Goal: Navigation & Orientation: Find specific page/section

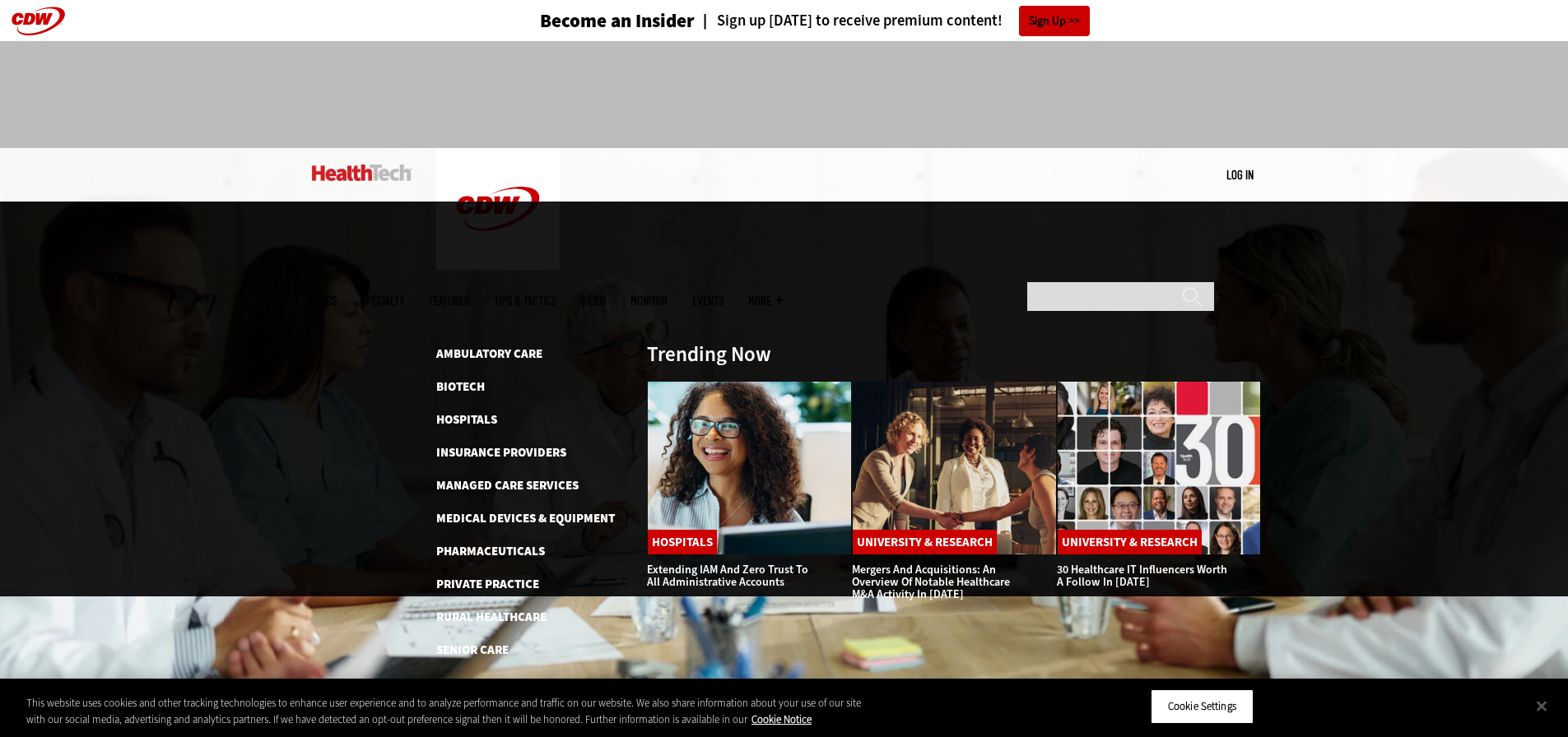
click at [469, 295] on link "Features" at bounding box center [448, 300] width 40 height 12
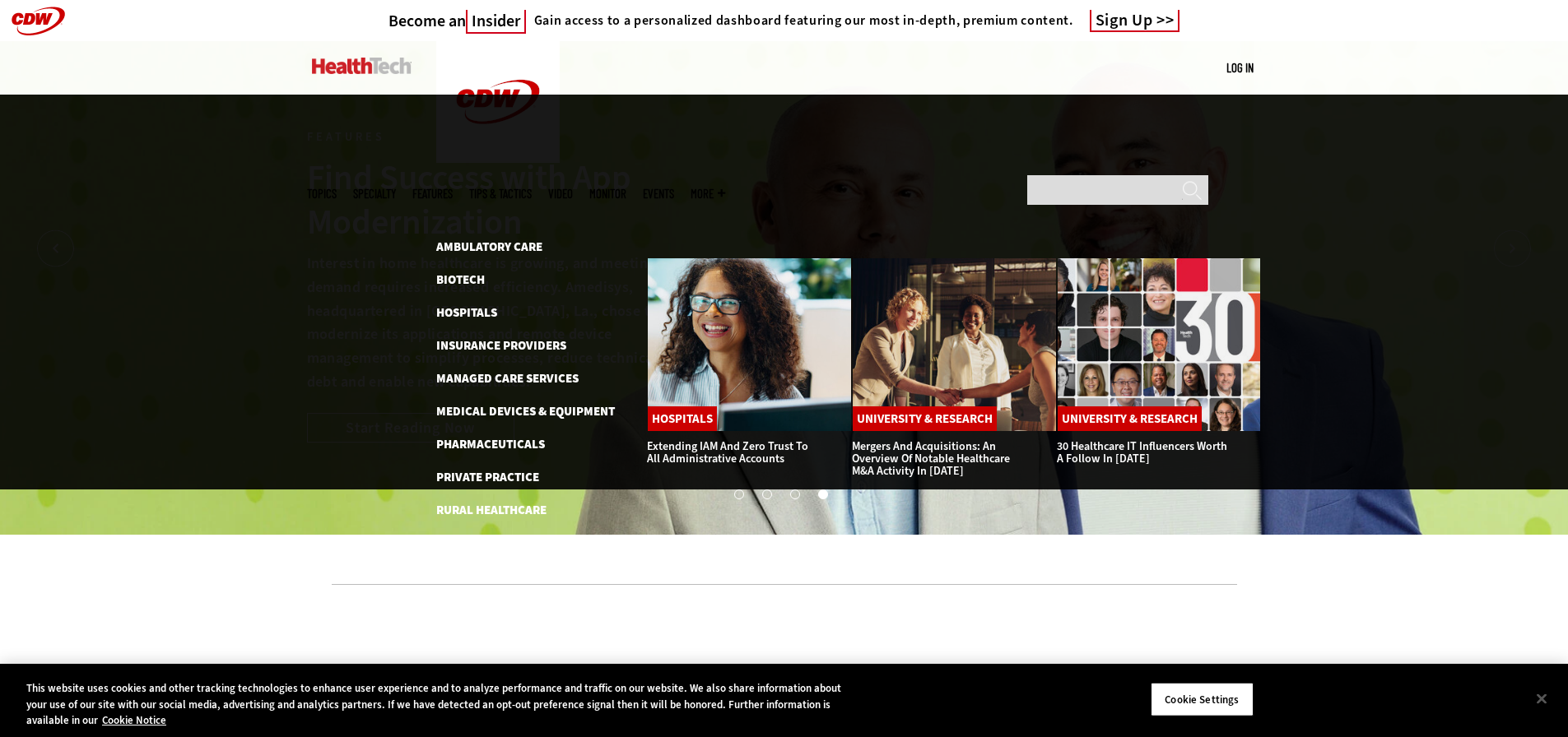
click at [725, 187] on span "More" at bounding box center [708, 193] width 35 height 12
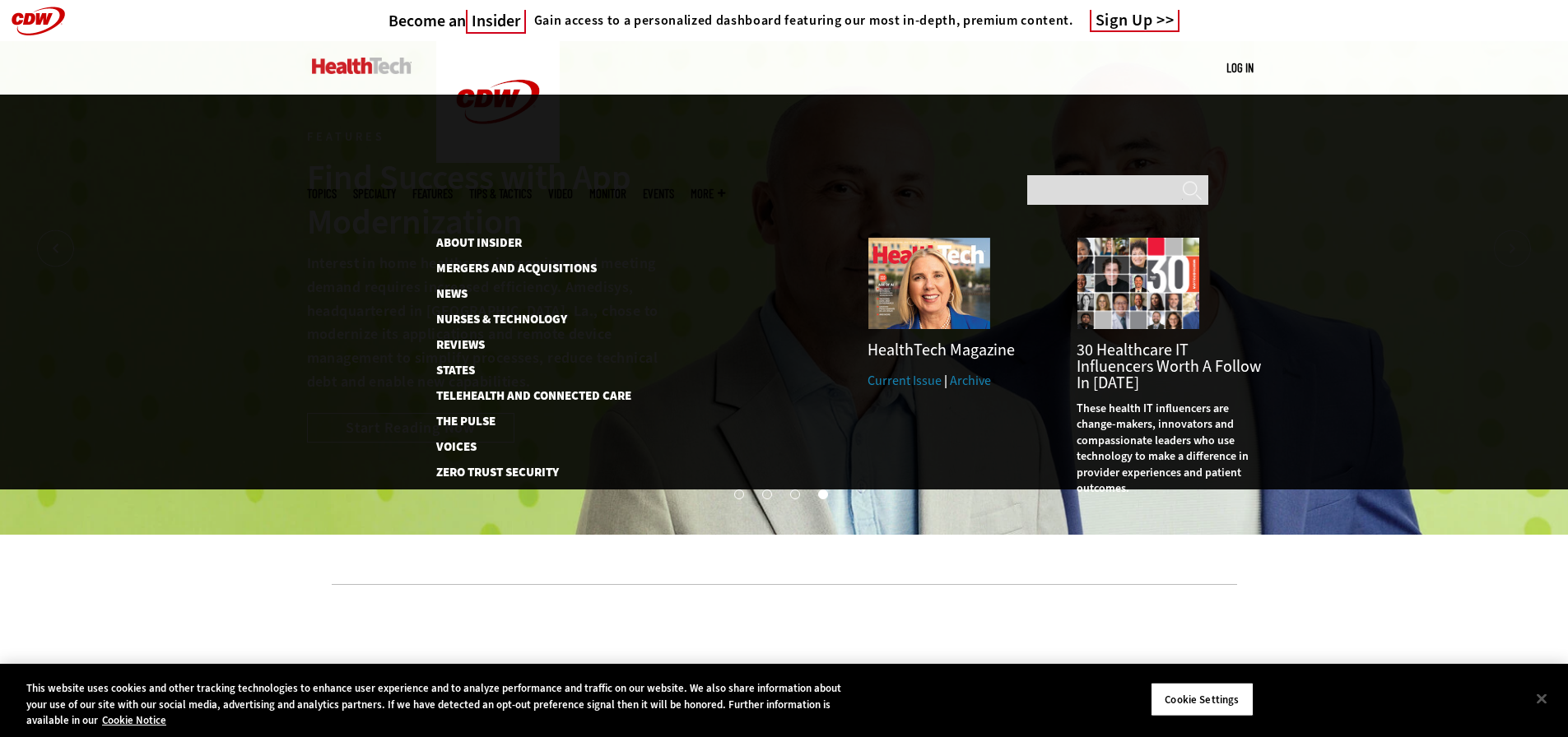
click at [674, 187] on link "Events" at bounding box center [659, 193] width 31 height 12
